Goal: Navigation & Orientation: Find specific page/section

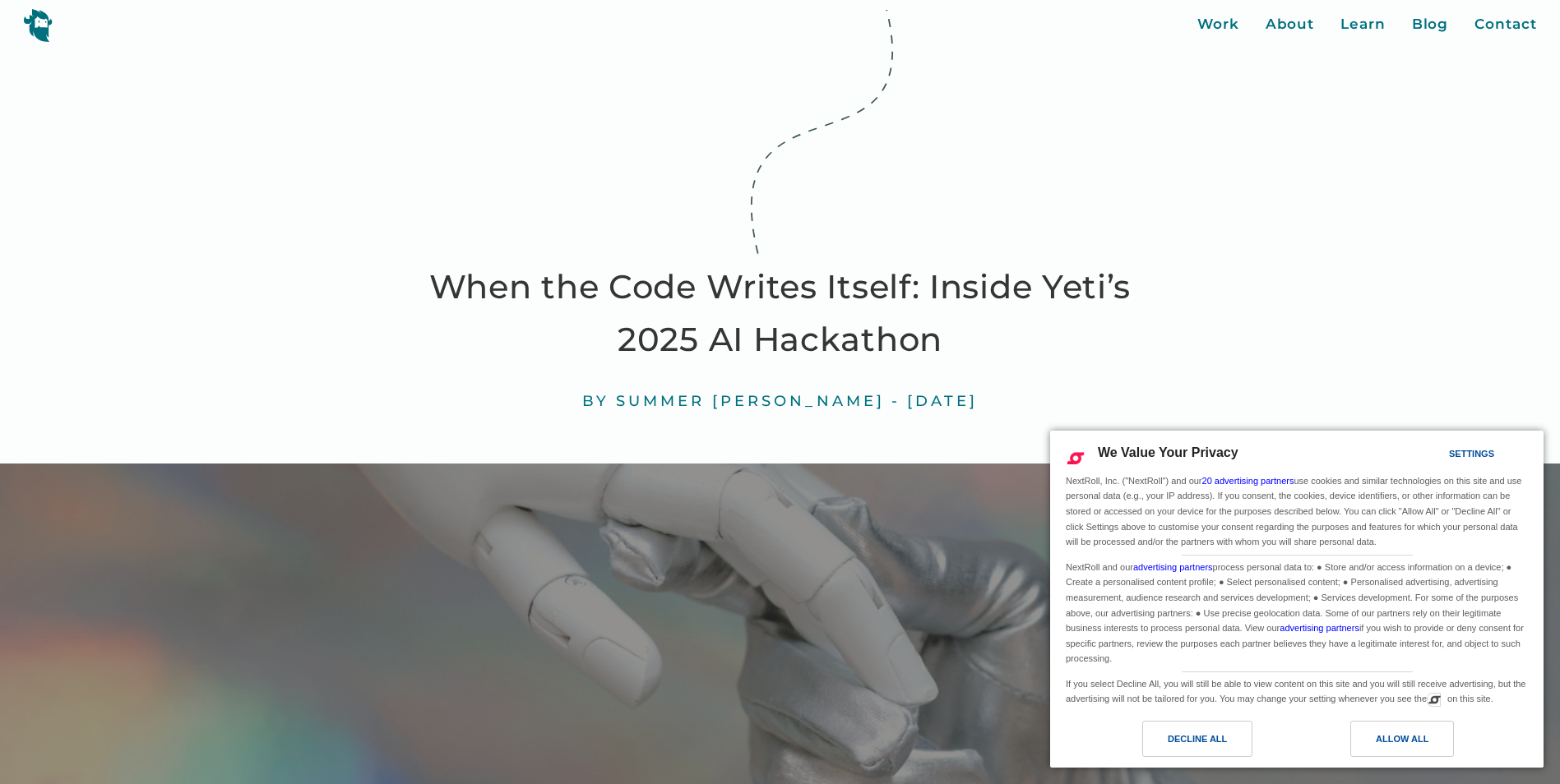
click at [42, 21] on img at bounding box center [37, 25] width 30 height 34
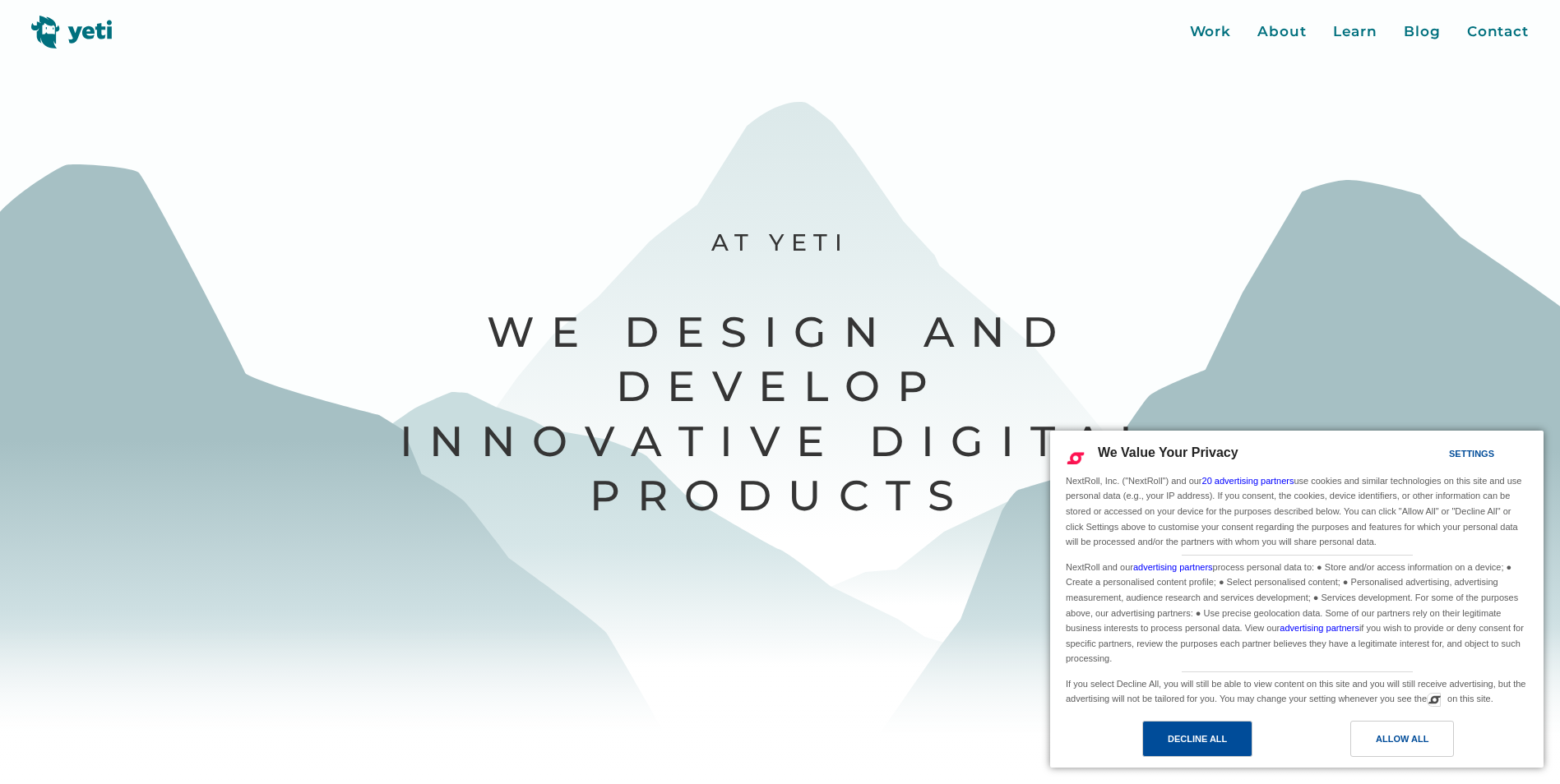
click at [1210, 739] on div "Decline All" at bounding box center [1198, 739] width 60 height 18
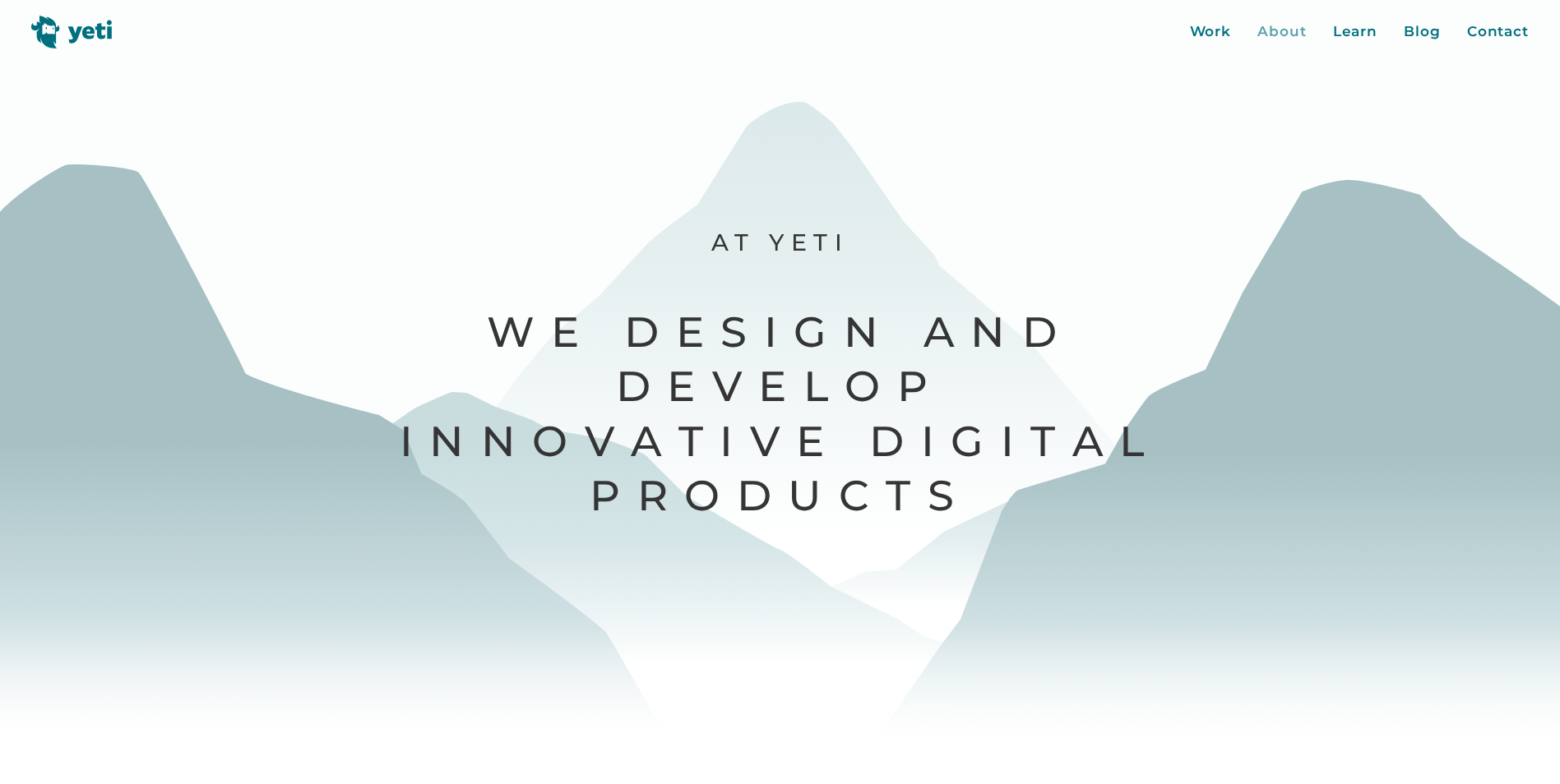
click at [1277, 26] on div "About" at bounding box center [1281, 32] width 49 height 21
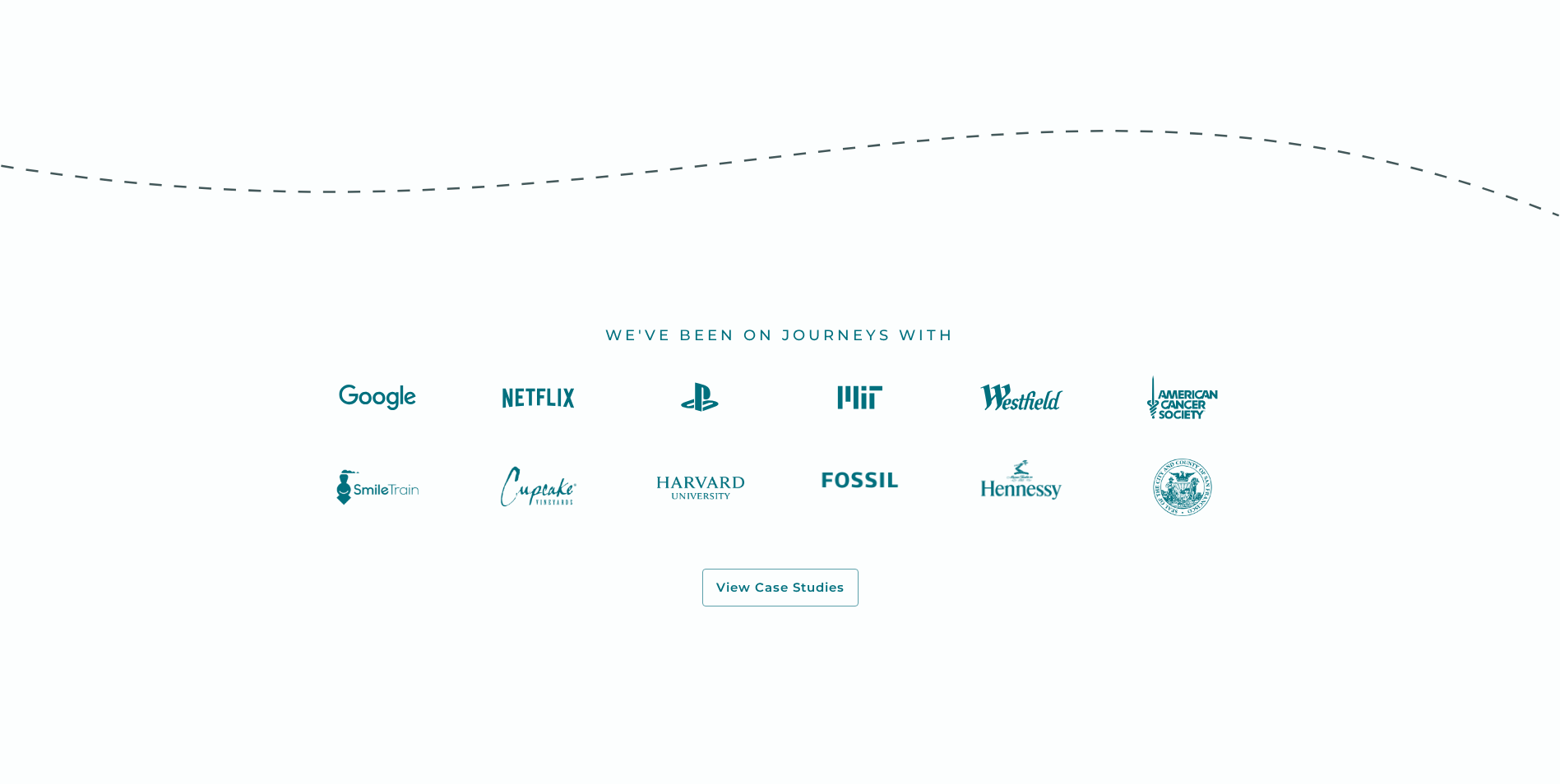
scroll to position [1397, 0]
